Goal: Book appointment/travel/reservation

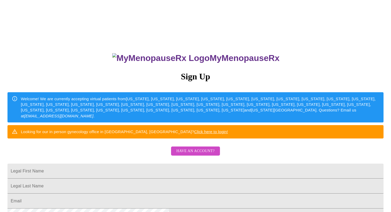
click at [184, 154] on span "Have an account?" at bounding box center [195, 151] width 38 height 7
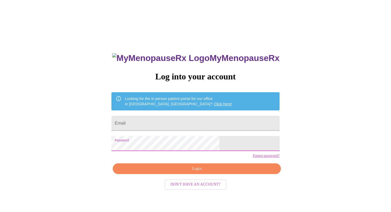
click at [193, 172] on span "Login" at bounding box center [196, 168] width 155 height 7
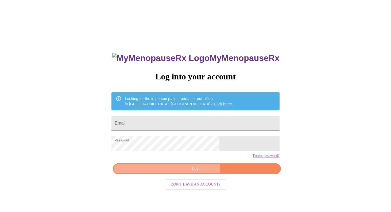
click at [196, 172] on span "Login" at bounding box center [196, 168] width 155 height 7
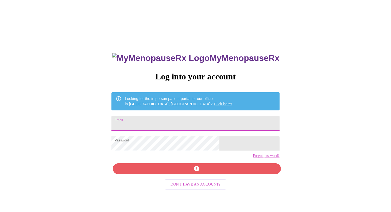
click at [177, 123] on input "Email" at bounding box center [195, 123] width 168 height 15
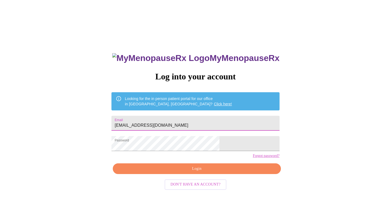
click at [187, 172] on span "Login" at bounding box center [196, 168] width 155 height 7
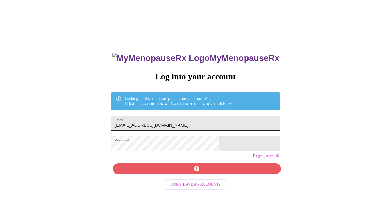
click at [222, 125] on input "[EMAIL_ADDRESS][DOMAIN_NAME]" at bounding box center [195, 123] width 168 height 15
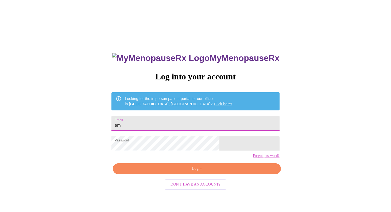
type input "a"
type input "[EMAIL_ADDRESS][DOMAIN_NAME]"
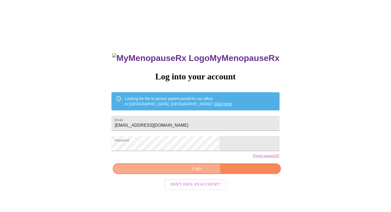
click at [187, 172] on span "Login" at bounding box center [196, 168] width 155 height 7
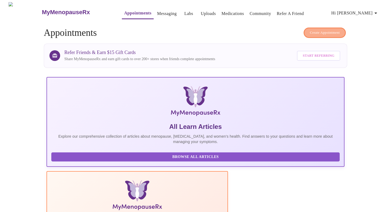
click at [330, 30] on span "Create Appointment" at bounding box center [324, 33] width 30 height 6
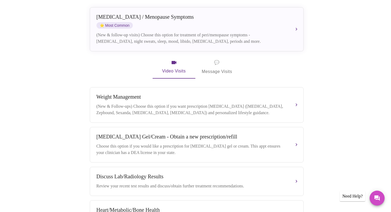
scroll to position [119, 0]
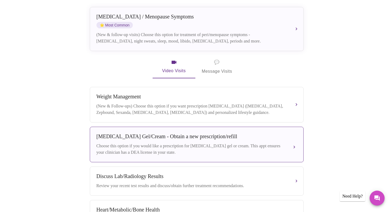
click at [273, 143] on div "Choose this option if you would like a prescription for [MEDICAL_DATA] gel or c…" at bounding box center [191, 149] width 190 height 13
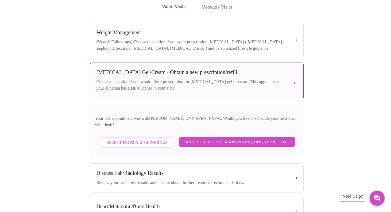
scroll to position [185, 0]
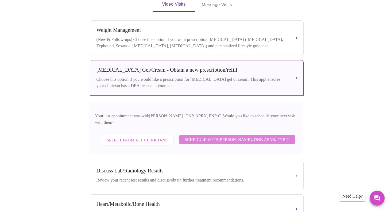
click at [270, 136] on span "Schedule with [PERSON_NAME], DNP, APRN, FNP-C" at bounding box center [237, 139] width 105 height 7
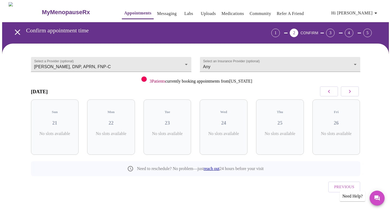
click at [348, 92] on icon "button" at bounding box center [349, 91] width 6 height 6
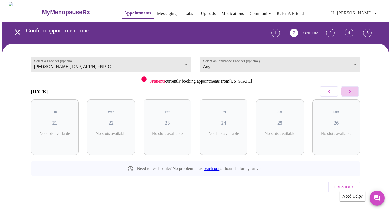
click at [348, 92] on icon "button" at bounding box center [349, 91] width 6 height 6
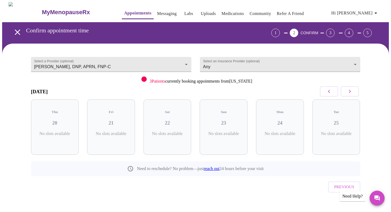
click at [348, 92] on icon "button" at bounding box center [349, 91] width 6 height 6
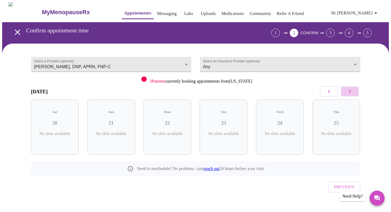
click at [348, 92] on icon "button" at bounding box center [349, 91] width 6 height 6
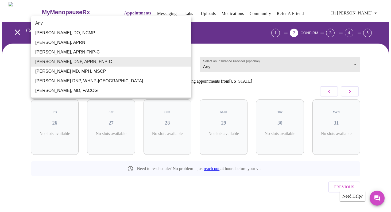
click at [111, 62] on body "MyMenopauseRx Appointments Messaging Labs Uploads Medications Community Refer a…" at bounding box center [195, 110] width 386 height 217
click at [15, 55] on div at bounding box center [195, 106] width 391 height 212
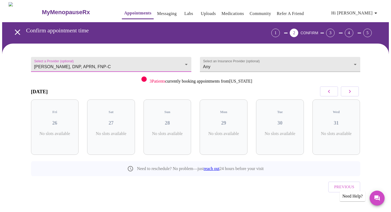
click at [15, 28] on icon "open drawer" at bounding box center [17, 32] width 9 height 9
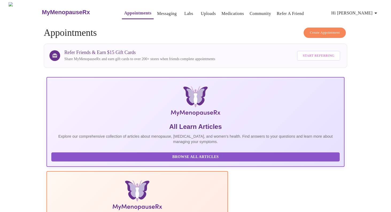
click at [320, 32] on span "Create Appointment" at bounding box center [324, 33] width 30 height 6
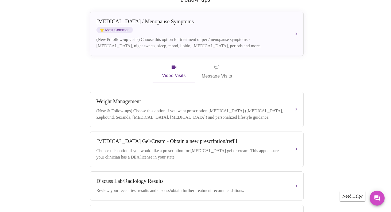
scroll to position [114, 0]
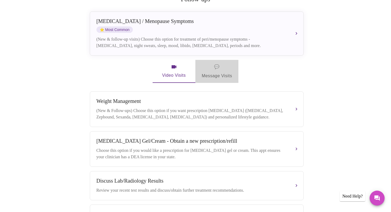
click at [224, 64] on span "💬 Message Visits" at bounding box center [217, 71] width 30 height 17
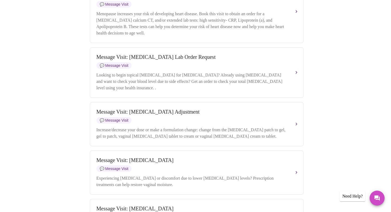
scroll to position [324, 0]
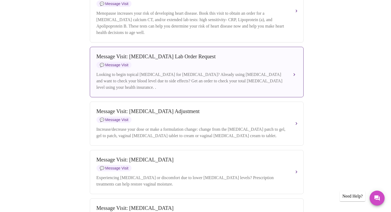
click at [232, 87] on div "Looking to begin topical [MEDICAL_DATA] for [MEDICAL_DATA]? Already using [MEDI…" at bounding box center [191, 80] width 190 height 19
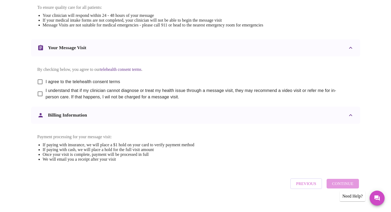
scroll to position [244, 0]
click at [40, 87] on input "I agree to the telehealth consent terms" at bounding box center [39, 81] width 11 height 11
checkbox input "true"
click at [39, 99] on input "I understand that if my clinician cannot diagnose or treat my health issue thro…" at bounding box center [39, 93] width 11 height 11
checkbox input "true"
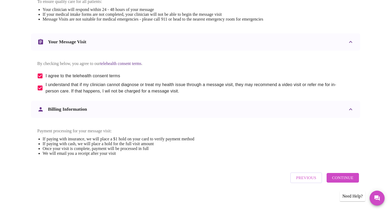
scroll to position [260, 0]
click at [346, 181] on span "Continue" at bounding box center [342, 177] width 21 height 7
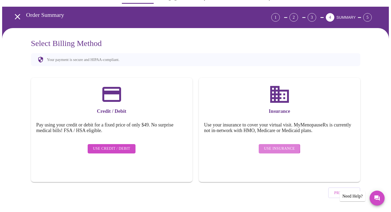
click at [273, 145] on span "Use Insurance" at bounding box center [279, 148] width 31 height 7
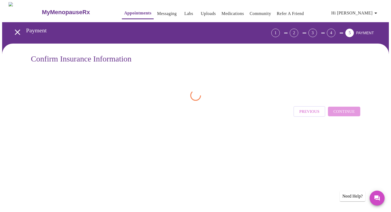
scroll to position [0, 0]
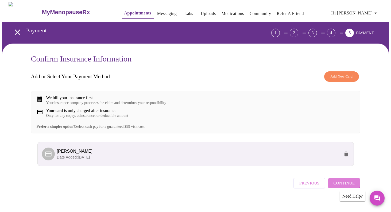
click at [339, 186] on span "Continue" at bounding box center [343, 182] width 21 height 7
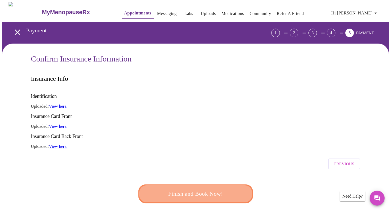
click at [198, 189] on span "Finish and Book Now!" at bounding box center [195, 194] width 99 height 10
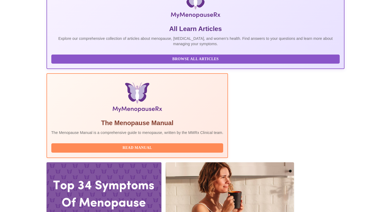
scroll to position [116, 0]
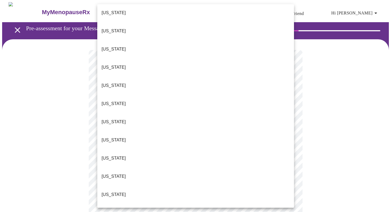
scroll to position [116, 0]
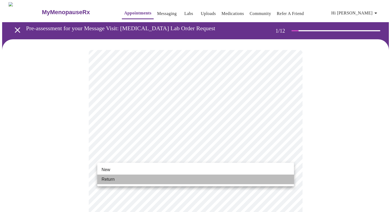
click at [230, 177] on li "Return" at bounding box center [195, 179] width 197 height 10
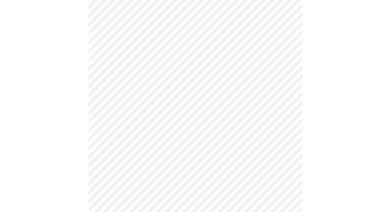
scroll to position [0, 0]
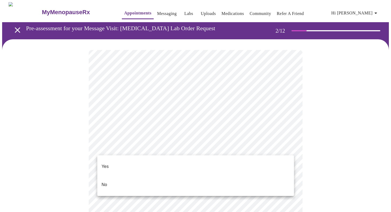
click at [323, 141] on div at bounding box center [195, 106] width 391 height 212
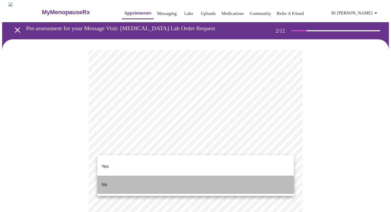
click at [270, 175] on li "No" at bounding box center [195, 184] width 197 height 18
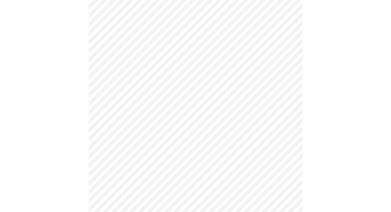
scroll to position [160, 0]
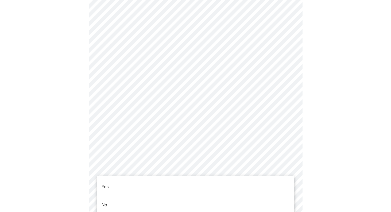
click at [175, 173] on body "MyMenopauseRx Appointments Messaging Labs Uploads Medications Community Refer a…" at bounding box center [195, 215] width 386 height 747
click at [174, 179] on li "Yes" at bounding box center [195, 187] width 197 height 18
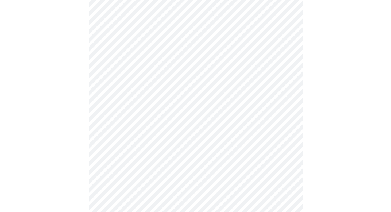
scroll to position [224, 0]
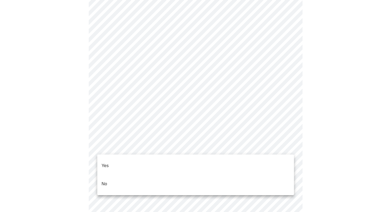
click at [178, 147] on body "MyMenopauseRx Appointments Messaging Labs Uploads Medications Community Refer a…" at bounding box center [195, 150] width 386 height 744
click at [172, 160] on li "Yes" at bounding box center [195, 165] width 197 height 18
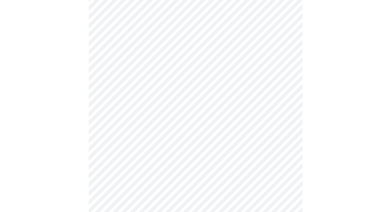
scroll to position [287, 0]
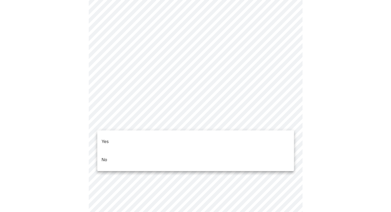
click at [176, 125] on body "MyMenopauseRx Appointments Messaging Labs Uploads Medications Community Refer a…" at bounding box center [195, 85] width 386 height 741
click at [173, 135] on li "Yes" at bounding box center [195, 141] width 197 height 18
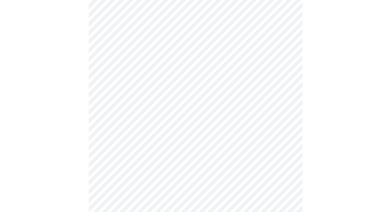
scroll to position [332, 0]
click at [175, 119] on body "MyMenopauseRx Appointments Messaging Labs Uploads Medications Community Refer a…" at bounding box center [195, 39] width 386 height 738
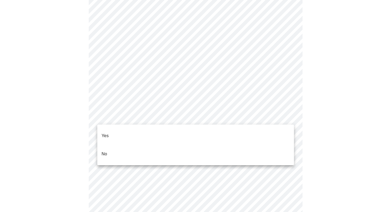
click at [172, 129] on li "Yes" at bounding box center [195, 136] width 197 height 18
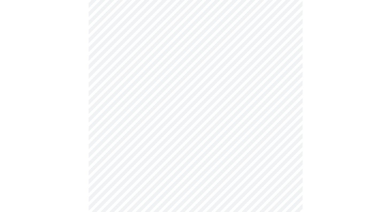
scroll to position [515, 0]
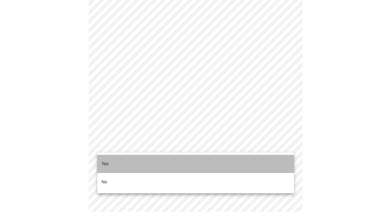
click at [251, 157] on li "Yes" at bounding box center [195, 164] width 197 height 18
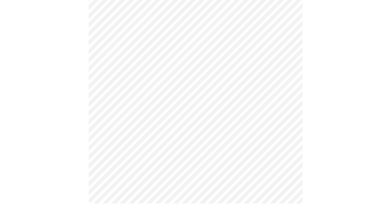
scroll to position [0, 0]
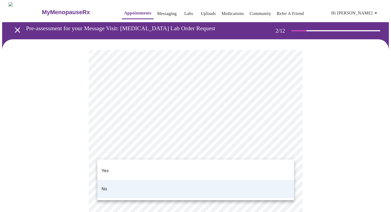
click at [266, 160] on ul "Yes No" at bounding box center [195, 179] width 197 height 41
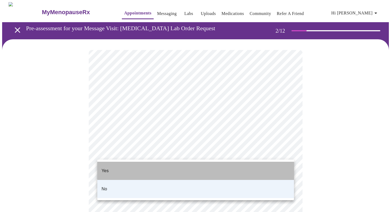
click at [206, 166] on li "Yes" at bounding box center [195, 171] width 197 height 18
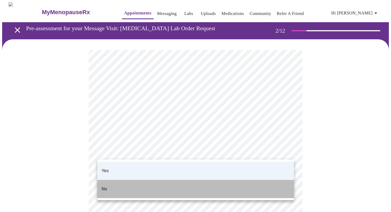
click at [262, 180] on li "No" at bounding box center [195, 189] width 197 height 18
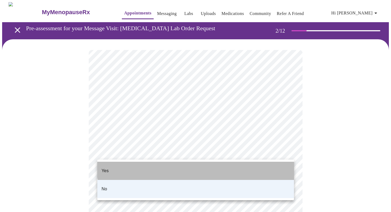
click at [232, 162] on li "Yes" at bounding box center [195, 171] width 197 height 18
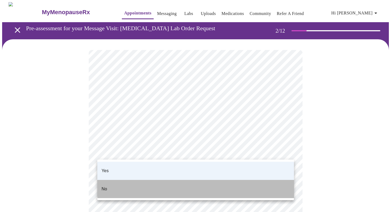
click at [256, 180] on li "No" at bounding box center [195, 189] width 197 height 18
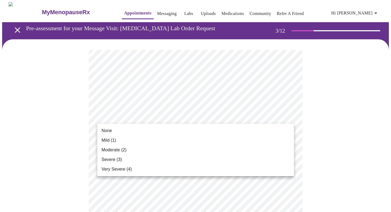
click at [229, 132] on li "None" at bounding box center [195, 131] width 197 height 10
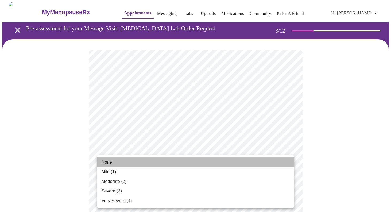
click at [226, 160] on li "None" at bounding box center [195, 162] width 197 height 10
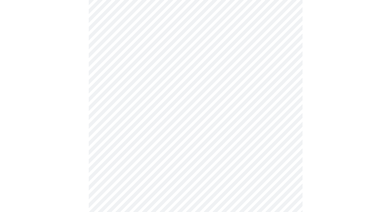
scroll to position [86, 0]
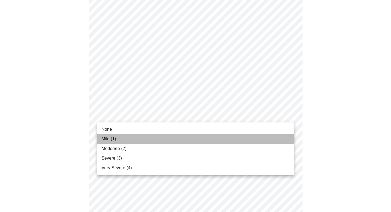
click at [223, 139] on li "Mild (1)" at bounding box center [195, 139] width 197 height 10
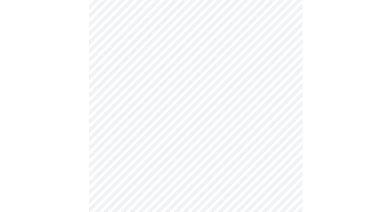
scroll to position [126, 0]
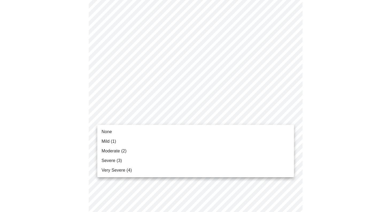
click at [215, 139] on li "Mild (1)" at bounding box center [195, 141] width 197 height 10
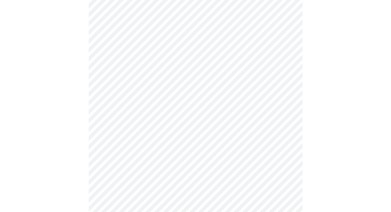
click at [213, 152] on body "MyMenopauseRx Appointments Messaging Labs Uploads Medications Community Refer a…" at bounding box center [195, 216] width 386 height 679
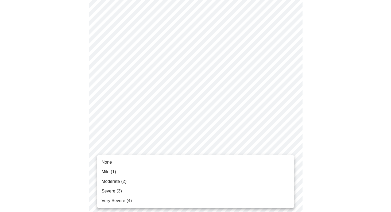
click at [205, 173] on li "Mild (1)" at bounding box center [195, 172] width 197 height 10
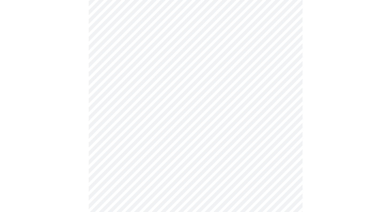
scroll to position [214, 0]
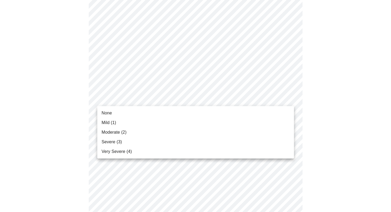
click at [219, 99] on body "MyMenopauseRx Appointments Messaging Labs Uploads Medications Community Refer a…" at bounding box center [195, 124] width 386 height 671
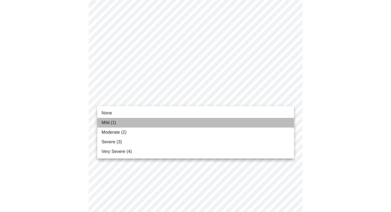
click at [210, 123] on li "Mild (1)" at bounding box center [195, 123] width 197 height 10
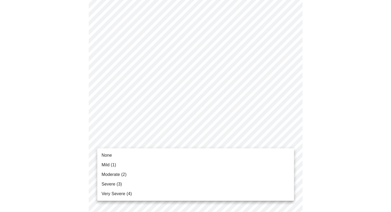
click at [210, 142] on body "MyMenopauseRx Appointments Messaging Labs Uploads Medications Community Refer a…" at bounding box center [195, 121] width 386 height 664
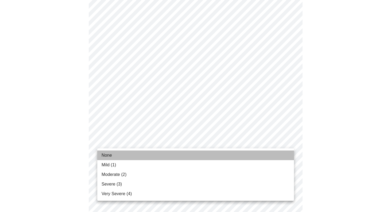
click at [199, 158] on li "None" at bounding box center [195, 155] width 197 height 10
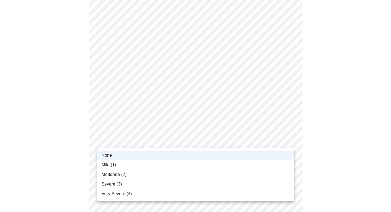
click at [200, 139] on body "MyMenopauseRx Appointments Messaging Labs Uploads Medications Community Refer a…" at bounding box center [195, 117] width 386 height 657
click at [193, 163] on li "Mild (1)" at bounding box center [195, 165] width 197 height 10
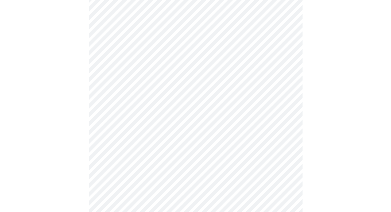
scroll to position [316, 0]
click at [200, 80] on body "MyMenopauseRx Appointments Messaging Labs Uploads Medications Community Refer a…" at bounding box center [195, 14] width 386 height 657
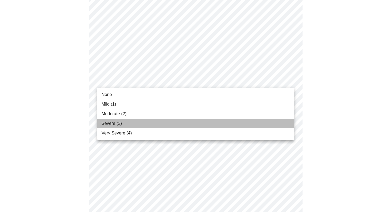
click at [184, 122] on li "Severe (3)" at bounding box center [195, 124] width 197 height 10
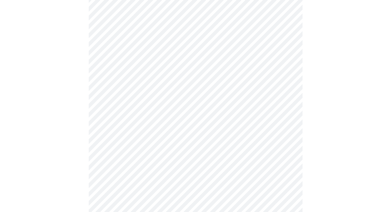
click at [184, 122] on body "MyMenopauseRx Appointments Messaging Labs Uploads Medications Community Refer a…" at bounding box center [195, 11] width 386 height 650
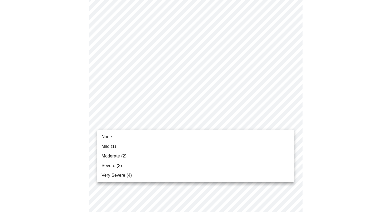
click at [170, 144] on li "Mild (1)" at bounding box center [195, 147] width 197 height 10
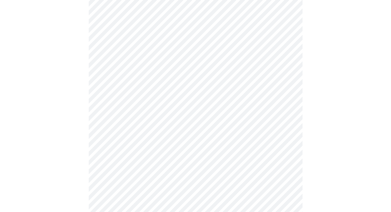
scroll to position [358, 0]
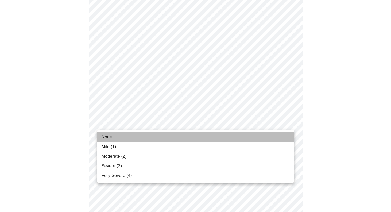
click at [167, 138] on li "None" at bounding box center [195, 137] width 197 height 10
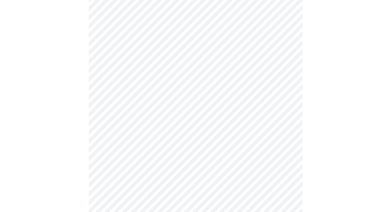
scroll to position [390, 0]
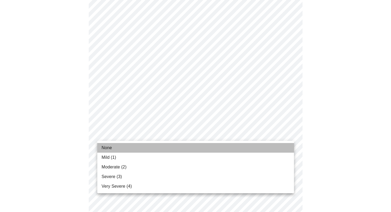
click at [161, 151] on li "None" at bounding box center [195, 148] width 197 height 10
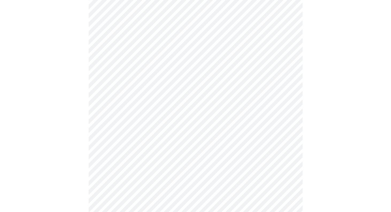
scroll to position [144, 0]
click at [276, 182] on body "MyMenopauseRx Appointments Messaging Labs Uploads Medications Community Refer a…" at bounding box center [195, 121] width 386 height 526
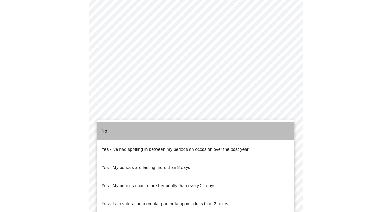
click at [275, 127] on li "No" at bounding box center [195, 131] width 197 height 18
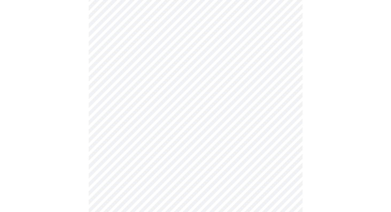
scroll to position [205, 0]
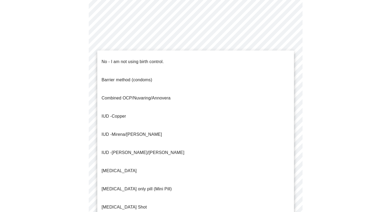
click at [272, 160] on body "MyMenopauseRx Appointments Messaging Labs Uploads Medications Community Refer a…" at bounding box center [195, 59] width 386 height 523
click at [268, 53] on li "No - I am not using birth control." at bounding box center [195, 62] width 197 height 18
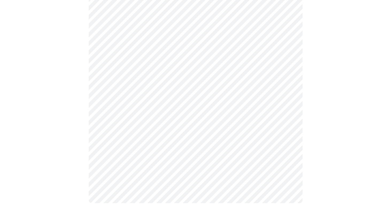
scroll to position [308, 0]
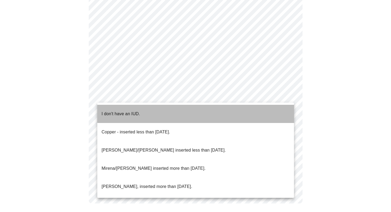
click at [246, 109] on li "I don't have an IUD." at bounding box center [195, 114] width 197 height 18
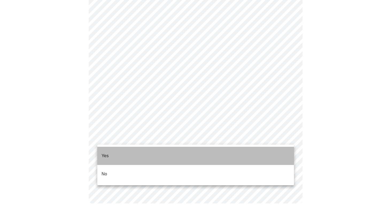
click at [230, 152] on li "Yes" at bounding box center [195, 156] width 197 height 18
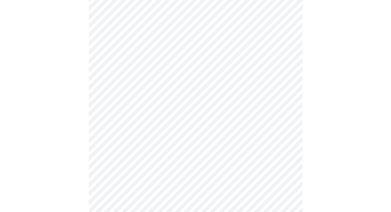
scroll to position [57, 0]
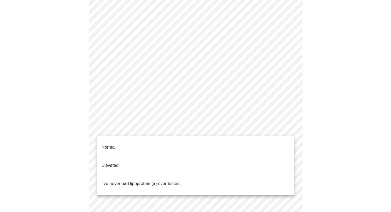
click at [272, 130] on body "MyMenopauseRx Appointments Messaging Labs Uploads Medications Community Refer a…" at bounding box center [195, 143] width 386 height 394
click at [266, 144] on li "Normal" at bounding box center [195, 147] width 197 height 18
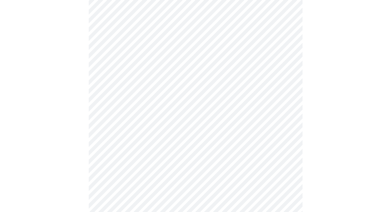
scroll to position [1354, 0]
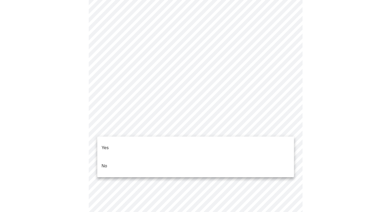
click at [206, 157] on li "No" at bounding box center [195, 166] width 197 height 18
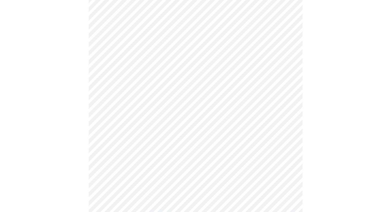
scroll to position [424, 0]
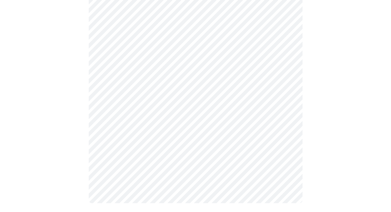
scroll to position [376, 0]
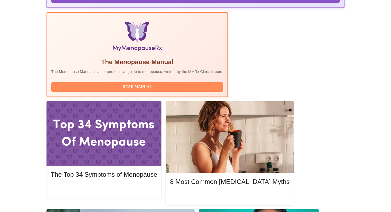
scroll to position [159, 0]
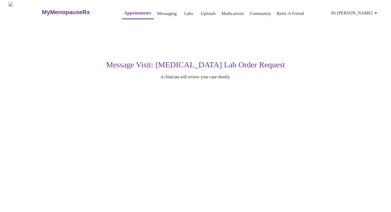
click at [160, 13] on link "Messaging" at bounding box center [166, 13] width 19 height 7
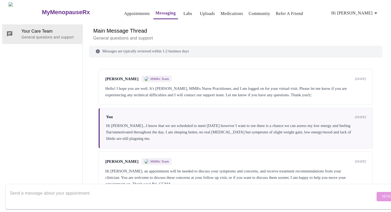
scroll to position [280, 0]
